Goal: Find specific page/section: Find specific page/section

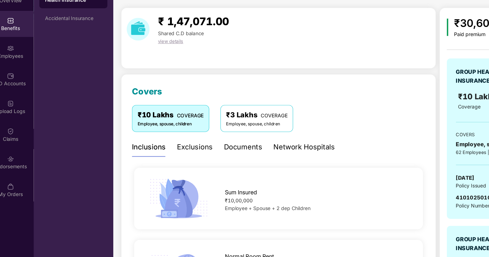
scroll to position [524, 0]
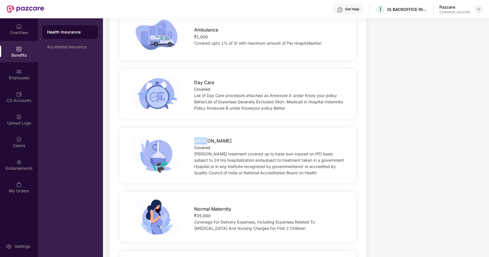
click at [480, 9] on img at bounding box center [478, 9] width 5 height 5
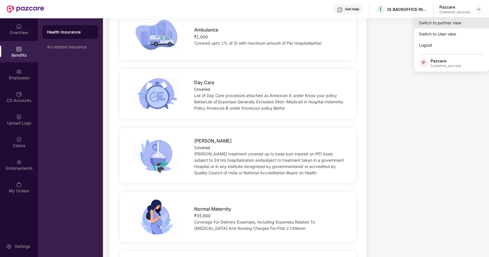
click at [450, 20] on div "Switch to partner view" at bounding box center [451, 22] width 75 height 11
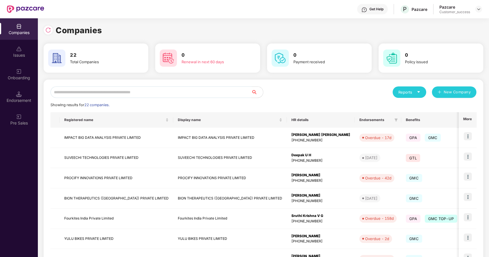
click at [105, 92] on input "text" at bounding box center [150, 92] width 201 height 11
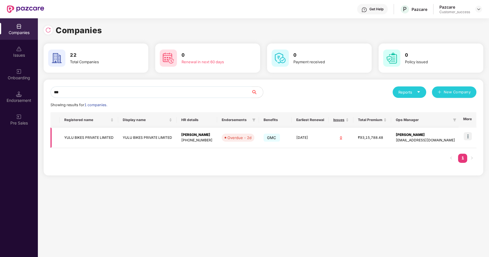
type input "***"
click at [466, 135] on img at bounding box center [468, 136] width 8 height 8
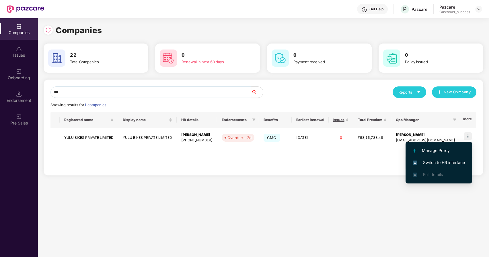
click at [441, 166] on li "Switch to HR interface" at bounding box center [438, 163] width 67 height 12
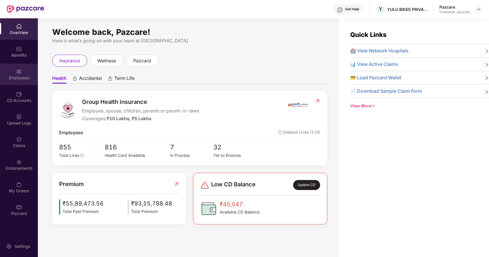
click at [26, 77] on div "Employees" at bounding box center [19, 78] width 38 height 6
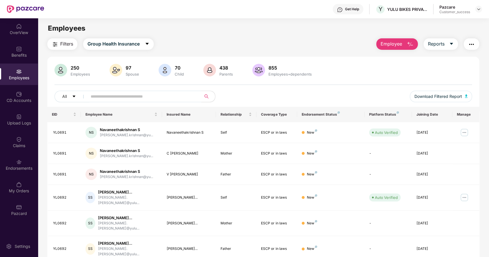
click at [92, 99] on input "text" at bounding box center [142, 96] width 103 height 9
type input "*"
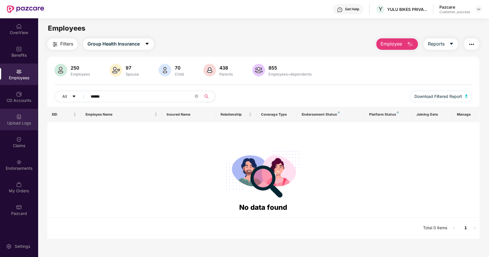
type input "******"
click at [18, 120] on div "Upload Logs" at bounding box center [19, 120] width 38 height 22
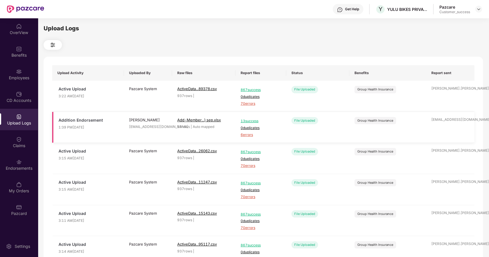
click at [244, 133] on span "6 errors" at bounding box center [261, 134] width 40 height 5
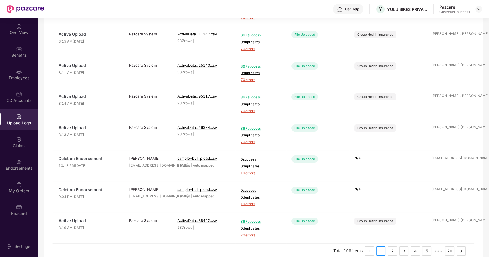
scroll to position [158, 0]
